Goal: Task Accomplishment & Management: Manage account settings

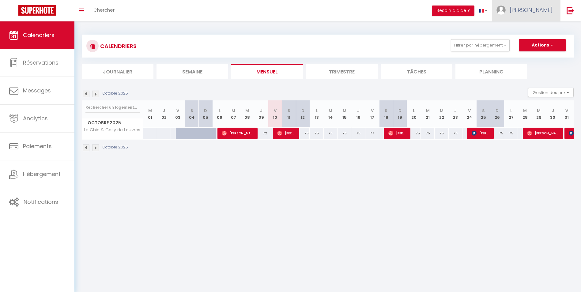
click at [542, 13] on span "[PERSON_NAME]" at bounding box center [530, 10] width 43 height 8
click at [528, 39] on link "Équipe" at bounding box center [535, 41] width 45 height 10
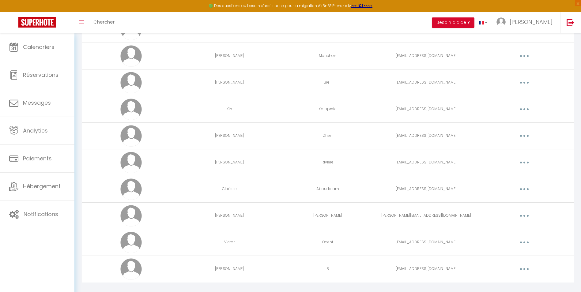
scroll to position [212, 0]
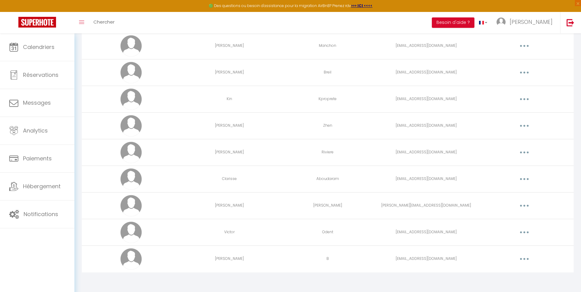
drag, startPoint x: 524, startPoint y: 259, endPoint x: 515, endPoint y: 259, distance: 9.2
click at [524, 259] on icon "button" at bounding box center [524, 259] width 2 height 2
click at [503, 273] on link "Editer" at bounding box center [508, 273] width 45 height 10
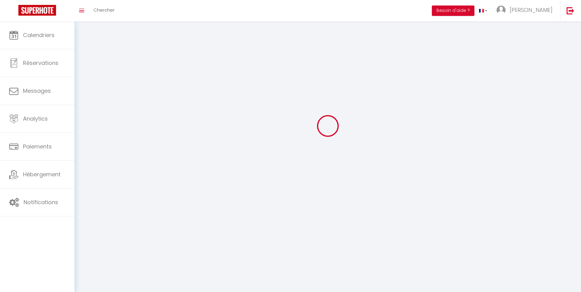
type input "[PERSON_NAME]"
type input "B"
type input "[EMAIL_ADDRESS][DOMAIN_NAME]"
type textarea "[URL][DOMAIN_NAME]"
checkbox input "false"
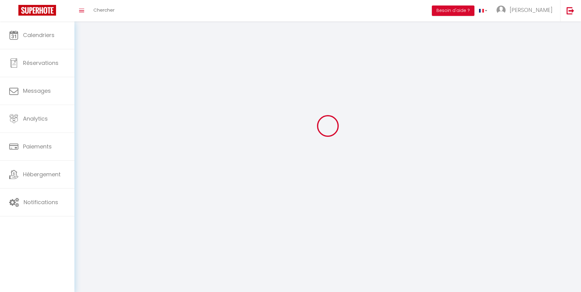
checkbox input "true"
checkbox input "false"
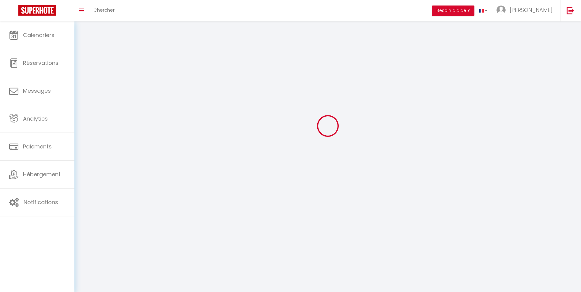
checkbox input "true"
checkbox input "false"
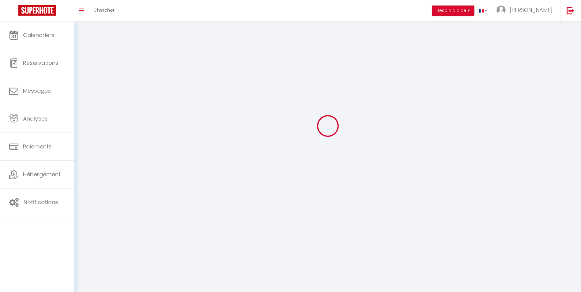
checkbox input "false"
select select
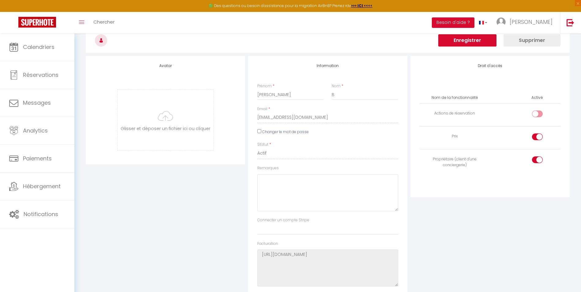
scroll to position [23, 0]
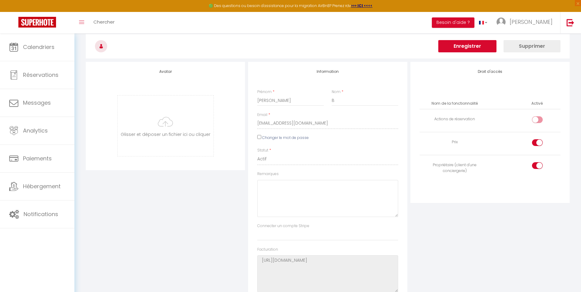
click at [541, 140] on input "checkbox" at bounding box center [542, 143] width 11 height 9
click at [539, 142] on input "checkbox" at bounding box center [542, 143] width 11 height 9
checkbox input "true"
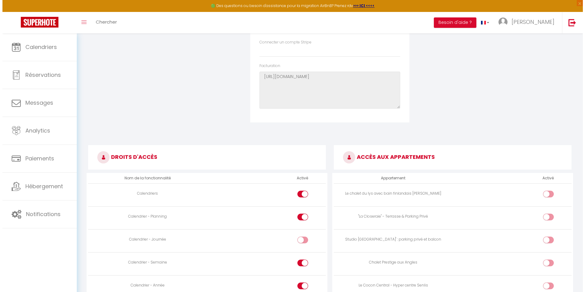
scroll to position [0, 0]
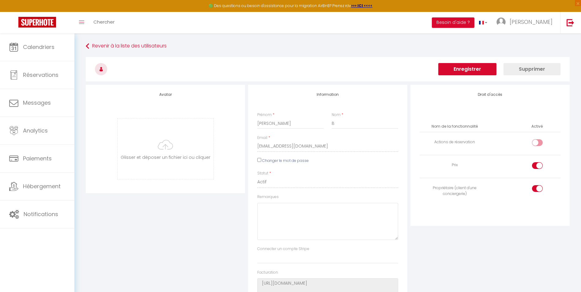
click at [466, 69] on button "Enregistrer" at bounding box center [467, 69] width 58 height 12
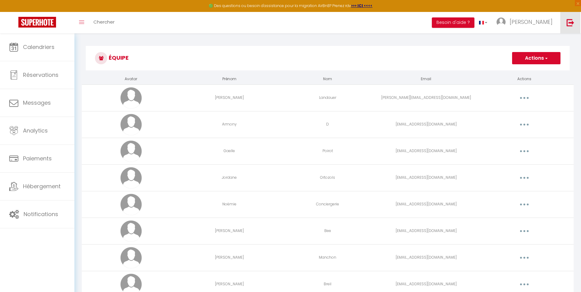
click at [569, 21] on img at bounding box center [570, 23] width 8 height 8
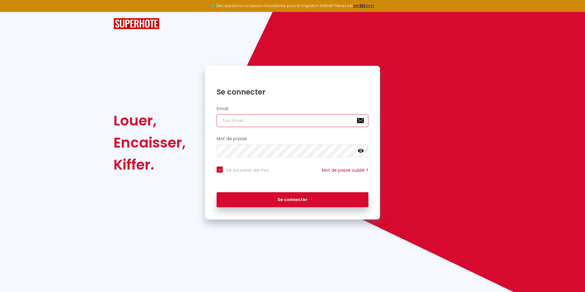
click at [308, 123] on input "email" at bounding box center [293, 120] width 152 height 13
type input "b"
checkbox input "true"
type input "bf"
checkbox input "true"
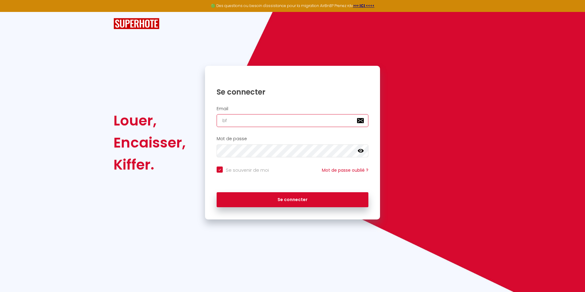
type input "bfa"
checkbox input "true"
type input "bfan"
checkbox input "true"
type input "bfann"
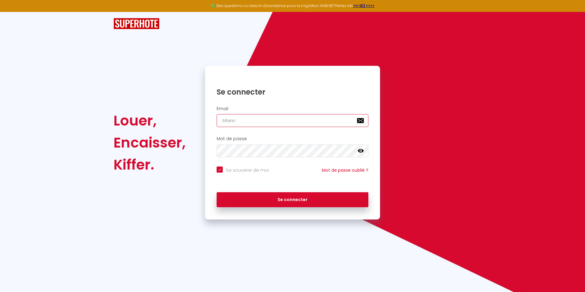
checkbox input "true"
type input "bfanny"
checkbox input "true"
type input "bfanny"
click at [280, 125] on input "email" at bounding box center [293, 120] width 152 height 13
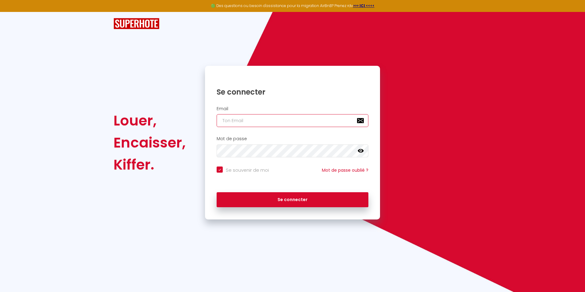
type input "b"
checkbox input "true"
type input "bf"
checkbox input "true"
type input "bfa"
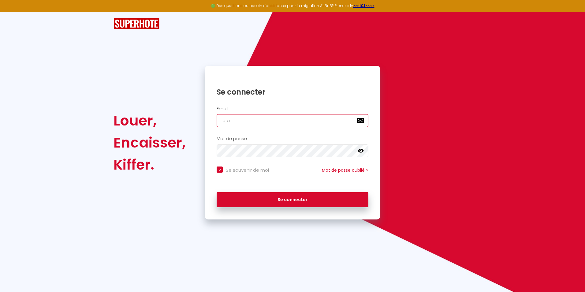
checkbox input "true"
type input "bfan"
checkbox input "true"
type input "bfann"
checkbox input "true"
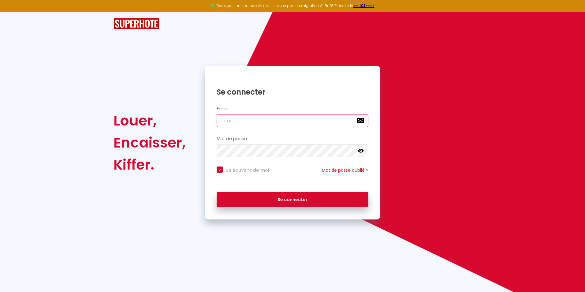
type input "bfanny"
checkbox input "true"
type input "bfannyl"
checkbox input "true"
type input "bfannyli"
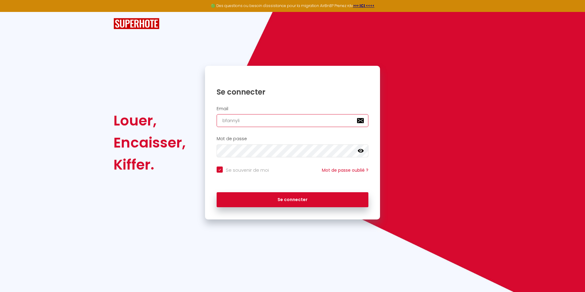
checkbox input "true"
type input "bfannylil"
checkbox input "true"
type input "bfannylil@"
checkbox input "true"
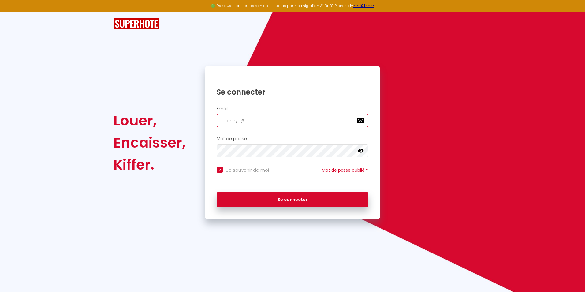
type input "bfannylil@y"
checkbox input "true"
type input "bfannylil@ya"
checkbox input "true"
type input "bfannylil@yah"
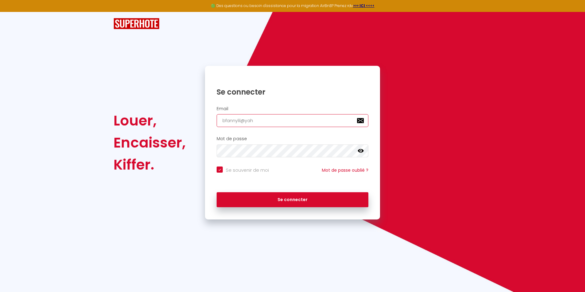
checkbox input "true"
type input "bfannylil@yaho"
checkbox input "true"
type input "bfannylil@yahoo"
checkbox input "true"
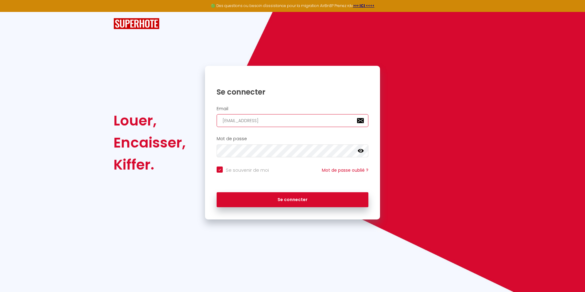
type input "bfannylil@yahoo."
checkbox input "true"
type input "bfannylil@yahoo.f"
checkbox input "true"
type input "[EMAIL_ADDRESS][DOMAIN_NAME]"
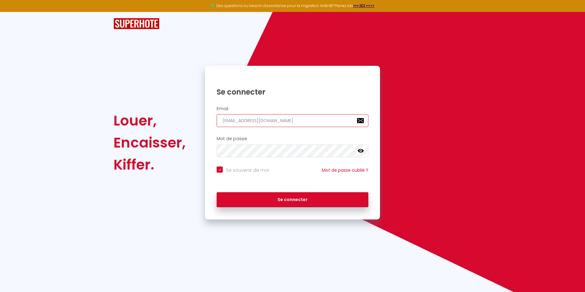
checkbox input "true"
type input "[EMAIL_ADDRESS][DOMAIN_NAME]"
click at [361, 152] on icon at bounding box center [361, 151] width 6 height 4
click at [217, 192] on button "Se connecter" at bounding box center [293, 199] width 152 height 15
checkbox input "true"
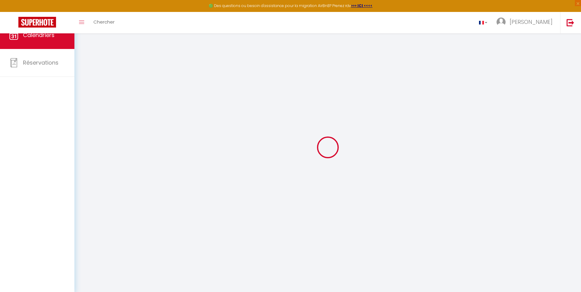
select select
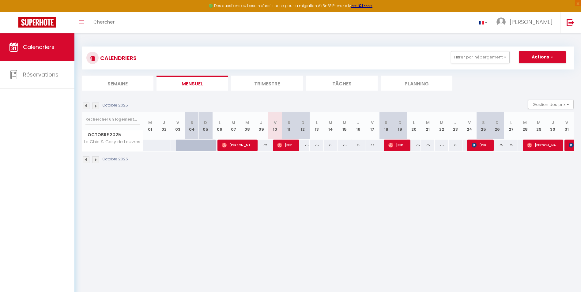
select select
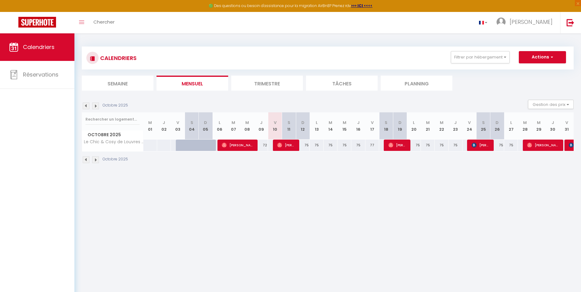
select select
click at [243, 145] on span "[PERSON_NAME]" at bounding box center [238, 145] width 32 height 12
select select "OK"
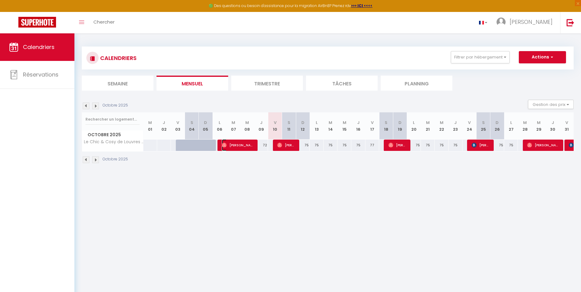
select select "0"
select select "1"
select select
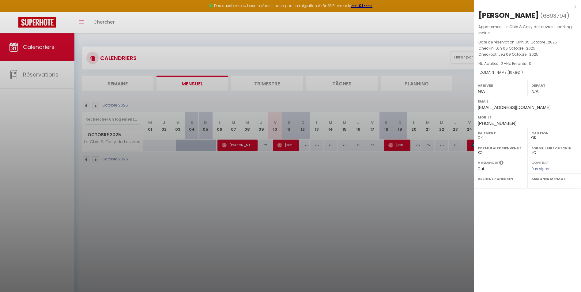
click at [509, 74] on span "197.8" at bounding box center [513, 72] width 8 height 5
drag, startPoint x: 552, startPoint y: 5, endPoint x: 563, endPoint y: 26, distance: 24.2
click at [563, 26] on div "x Olivier Leroy ( 6893794 ) Appartement : Le Chic & Cosy de Louvres - parking i…" at bounding box center [527, 65] width 107 height 131
click at [557, 4] on div "x" at bounding box center [525, 6] width 103 height 7
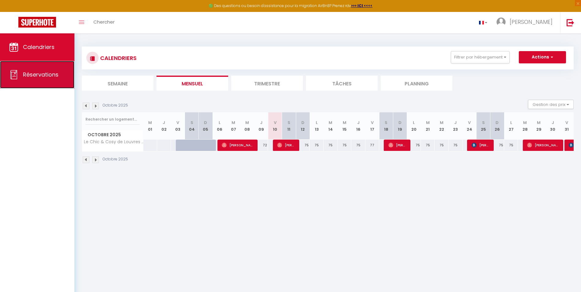
click at [51, 79] on link "Réservations" at bounding box center [37, 75] width 74 height 28
select select "not_cancelled"
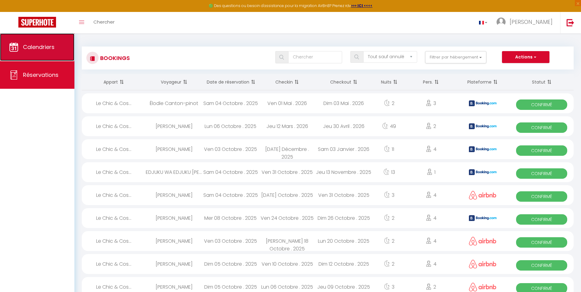
click at [53, 51] on span "Calendriers" at bounding box center [39, 47] width 32 height 8
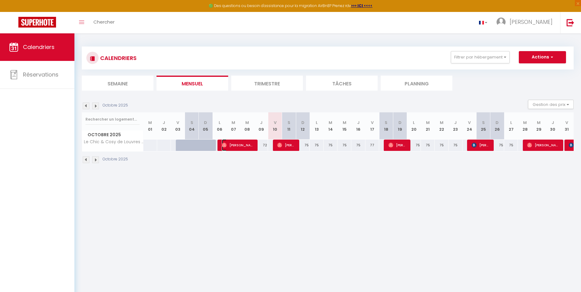
click at [230, 145] on span "[PERSON_NAME]" at bounding box center [238, 145] width 32 height 12
select select "OK"
select select "0"
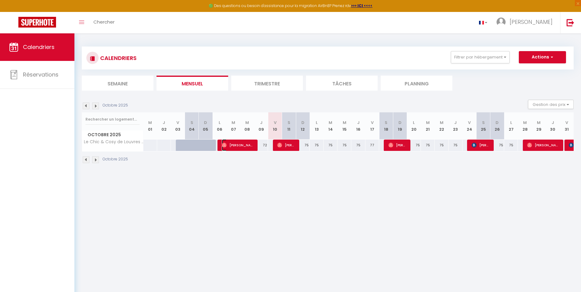
select select "1"
select select
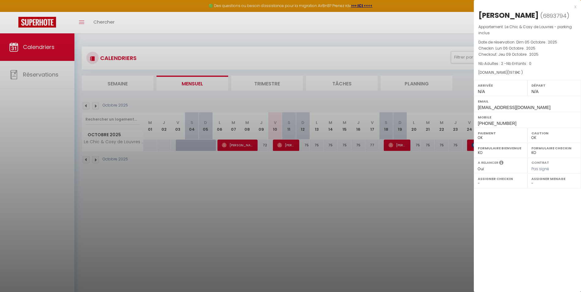
click at [21, 64] on div at bounding box center [290, 146] width 581 height 292
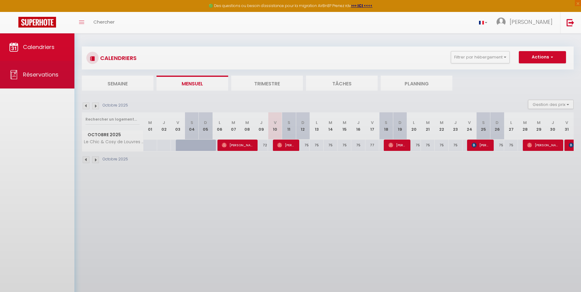
click at [36, 78] on body "🟢 Des questions ou besoin d'assistance pour la migration AirBnB? Prenez rdv >>>…" at bounding box center [290, 179] width 581 height 292
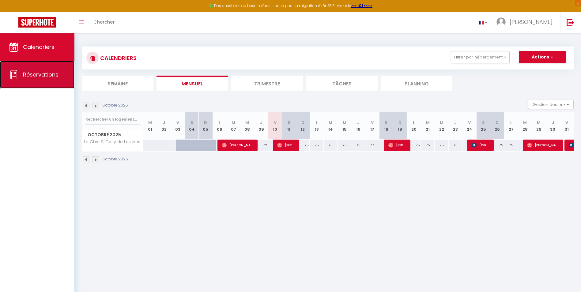
click at [54, 81] on link "Réservations" at bounding box center [37, 75] width 74 height 28
select select "not_cancelled"
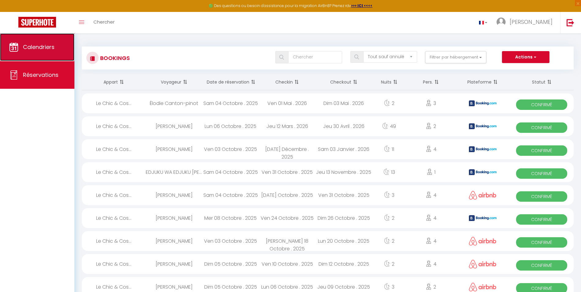
click at [40, 51] on span "Calendriers" at bounding box center [39, 47] width 32 height 8
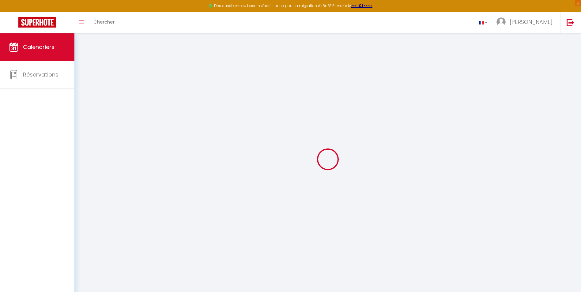
select select
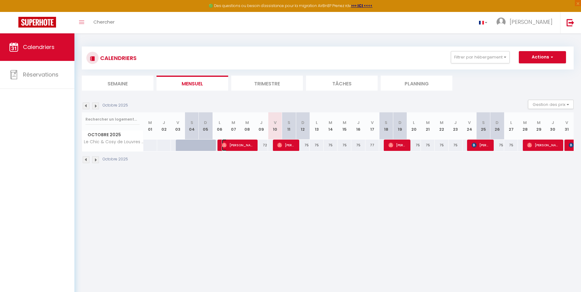
click at [241, 145] on span "[PERSON_NAME]" at bounding box center [238, 145] width 32 height 12
select select "OK"
select select "0"
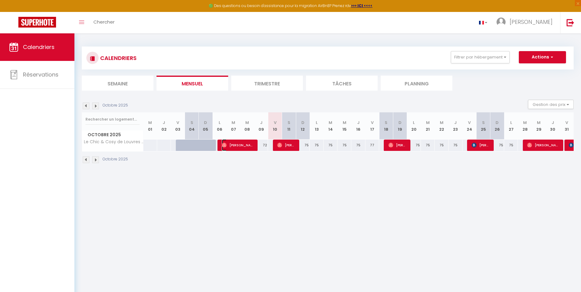
select select "1"
select select
